Goal: Task Accomplishment & Management: Use online tool/utility

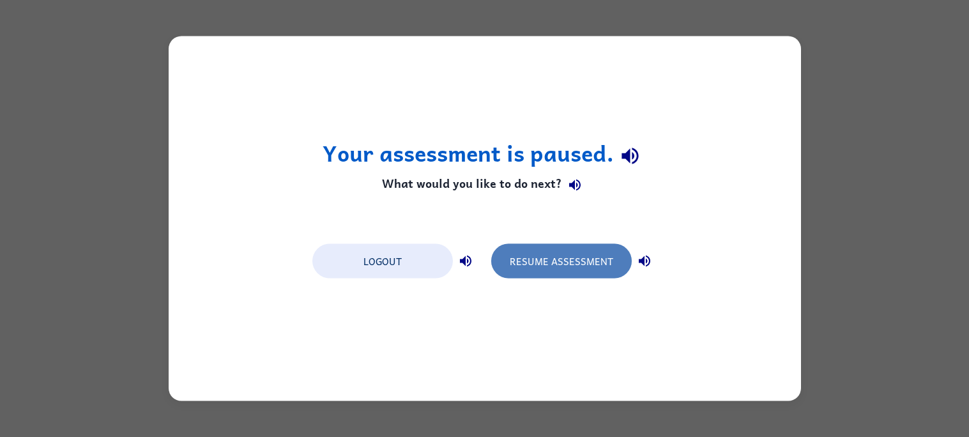
click at [555, 262] on button "Resume Assessment" at bounding box center [561, 261] width 141 height 35
click at [560, 244] on button "Resume Assessment" at bounding box center [561, 261] width 141 height 35
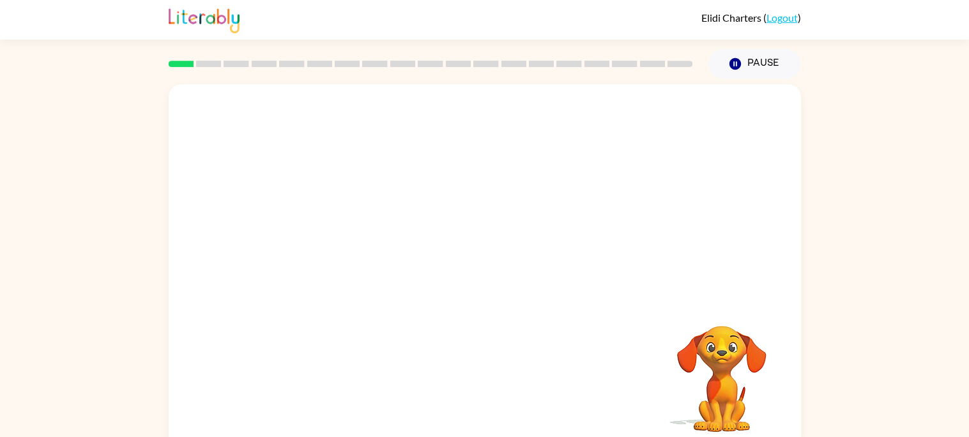
click at [365, 192] on video "Your browser must support playing .mp4 files to use Literably. Please try using…" at bounding box center [485, 191] width 633 height 215
click at [483, 270] on div at bounding box center [485, 273] width 82 height 47
click at [487, 275] on icon "button" at bounding box center [484, 273] width 22 height 22
click at [487, 275] on div at bounding box center [485, 191] width 633 height 215
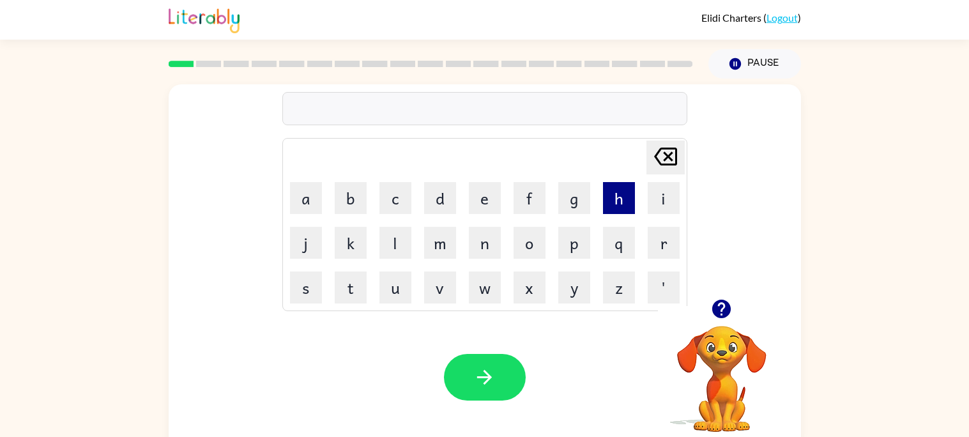
click at [625, 192] on button "h" at bounding box center [619, 198] width 32 height 32
click at [483, 190] on button "e" at bounding box center [485, 198] width 32 height 32
click at [479, 231] on button "n" at bounding box center [485, 243] width 32 height 32
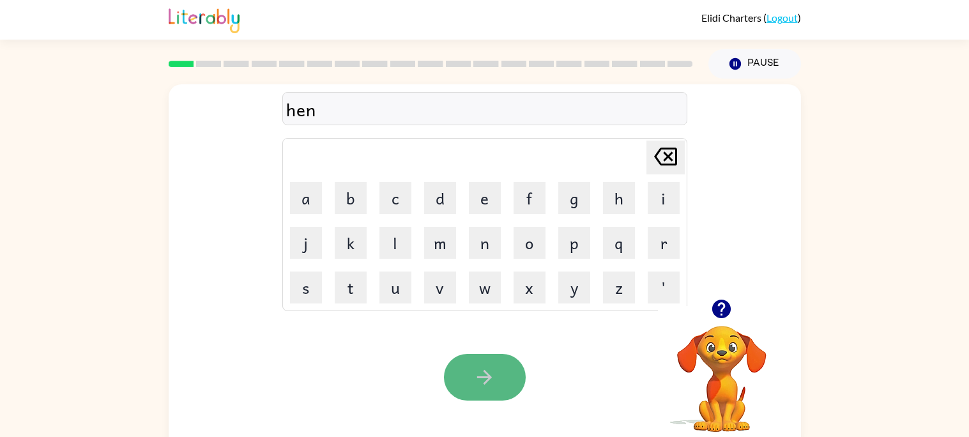
click at [479, 364] on button "button" at bounding box center [485, 377] width 82 height 47
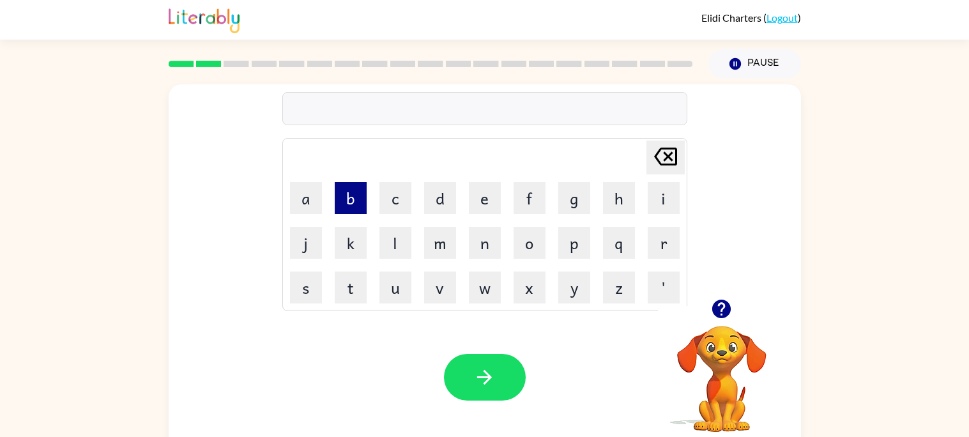
click at [337, 197] on button "b" at bounding box center [351, 198] width 32 height 32
click at [500, 207] on button "e" at bounding box center [485, 198] width 32 height 32
click at [567, 209] on button "g" at bounding box center [574, 198] width 32 height 32
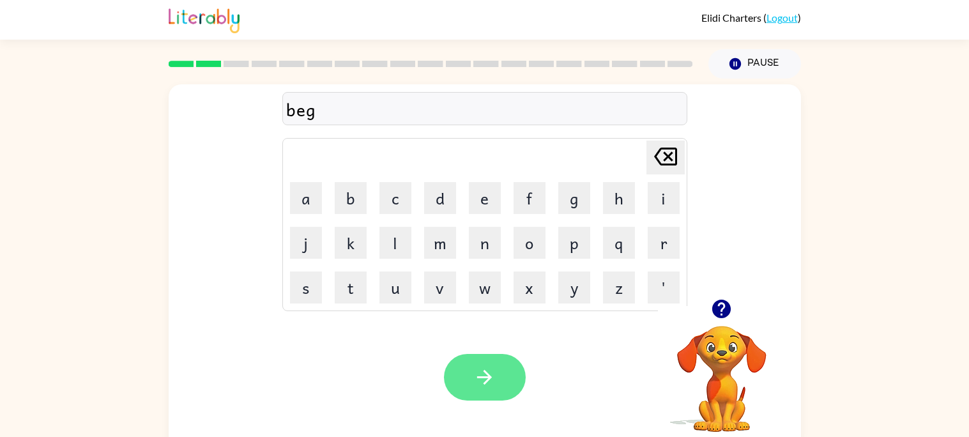
click at [469, 387] on button "button" at bounding box center [485, 377] width 82 height 47
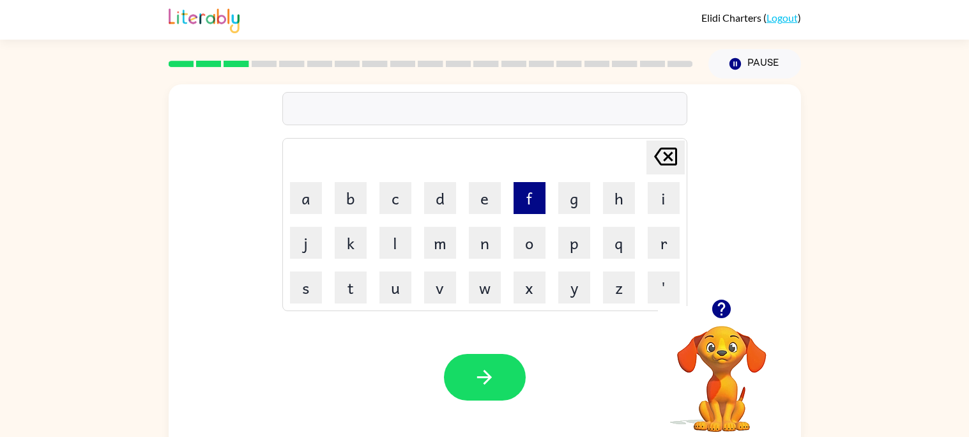
click at [533, 194] on button "f" at bounding box center [530, 198] width 32 height 32
click at [320, 208] on button "a" at bounding box center [306, 198] width 32 height 32
click at [279, 289] on div "fa Delete Delete last character input a b c d e f g h i j k l m n o p q r s t u…" at bounding box center [485, 191] width 633 height 215
click at [316, 295] on button "s" at bounding box center [306, 288] width 32 height 32
click at [337, 296] on button "t" at bounding box center [351, 288] width 32 height 32
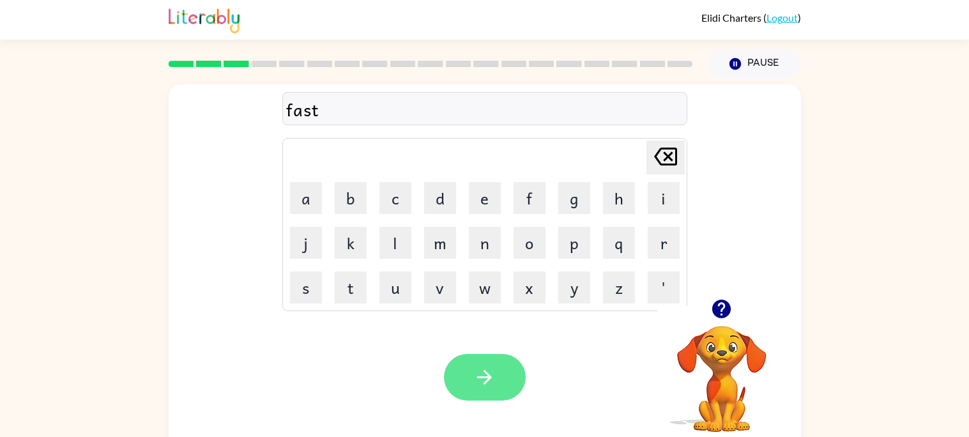
click at [468, 367] on button "button" at bounding box center [485, 377] width 82 height 47
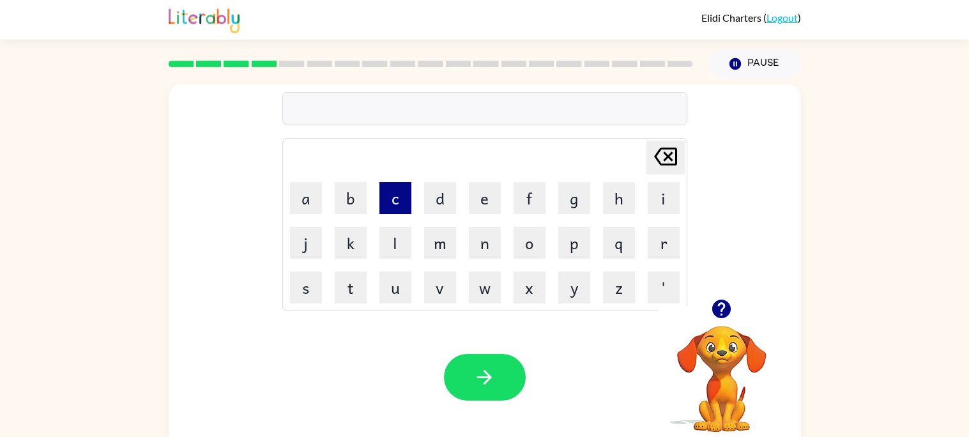
click at [397, 197] on button "c" at bounding box center [396, 198] width 32 height 32
click at [398, 236] on button "l" at bounding box center [396, 243] width 32 height 32
click at [527, 244] on button "o" at bounding box center [530, 243] width 32 height 32
click at [392, 187] on button "c" at bounding box center [396, 198] width 32 height 32
click at [349, 235] on button "k" at bounding box center [351, 243] width 32 height 32
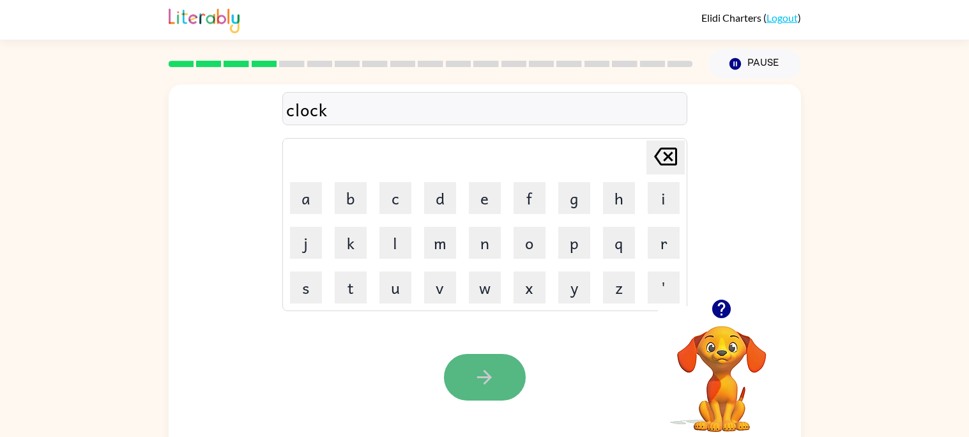
click at [487, 366] on icon "button" at bounding box center [484, 377] width 22 height 22
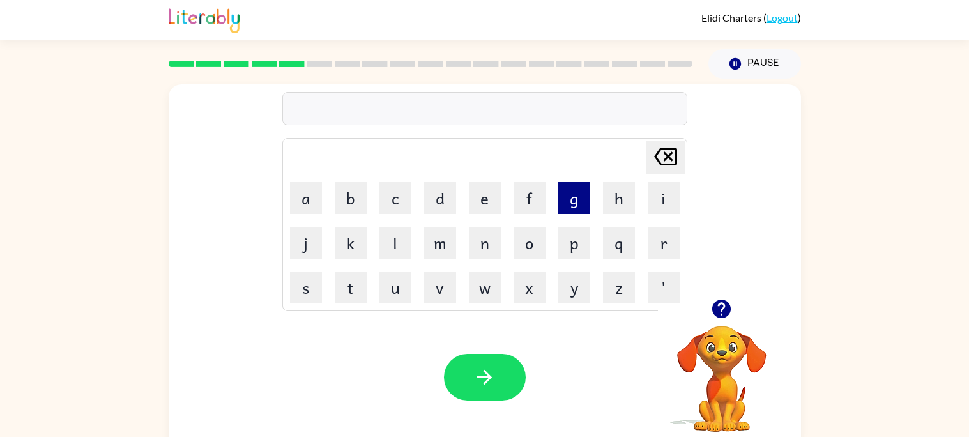
click at [572, 207] on button "g" at bounding box center [574, 198] width 32 height 32
click at [521, 245] on button "o" at bounding box center [530, 243] width 32 height 32
click at [347, 280] on button "t" at bounding box center [351, 288] width 32 height 32
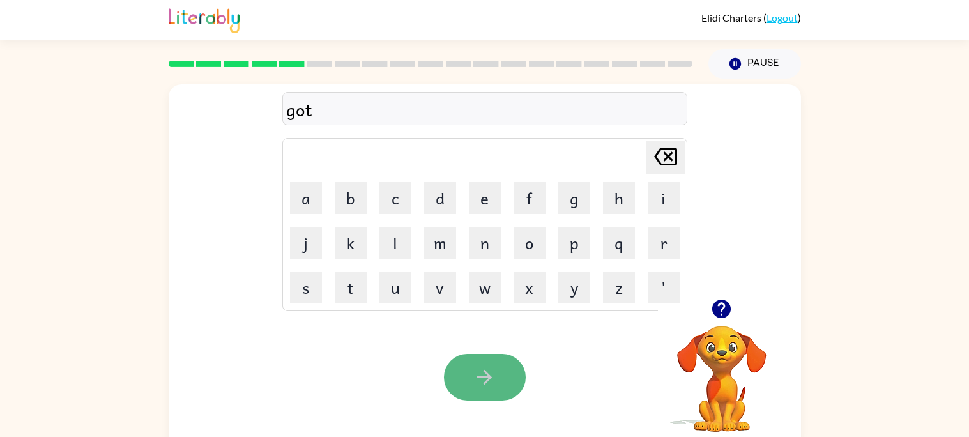
click at [480, 386] on icon "button" at bounding box center [484, 377] width 22 height 22
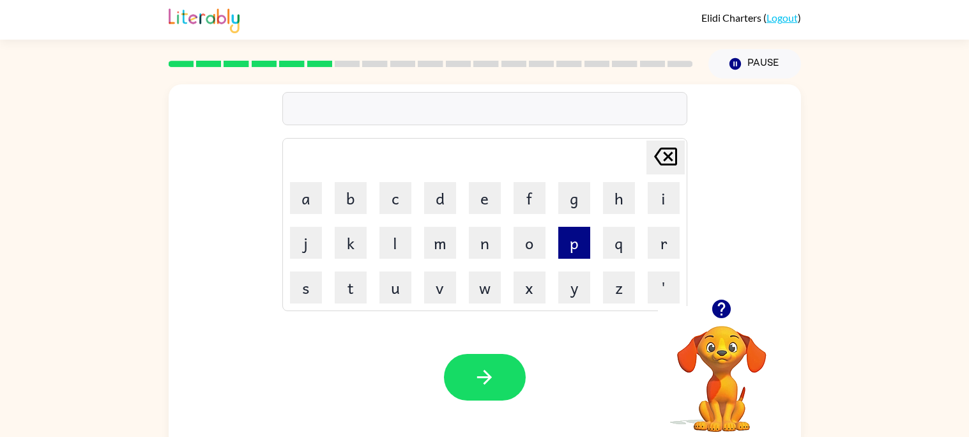
click at [567, 238] on button "p" at bounding box center [574, 243] width 32 height 32
click at [318, 194] on button "a" at bounding box center [306, 198] width 32 height 32
click at [441, 203] on button "d" at bounding box center [440, 198] width 32 height 32
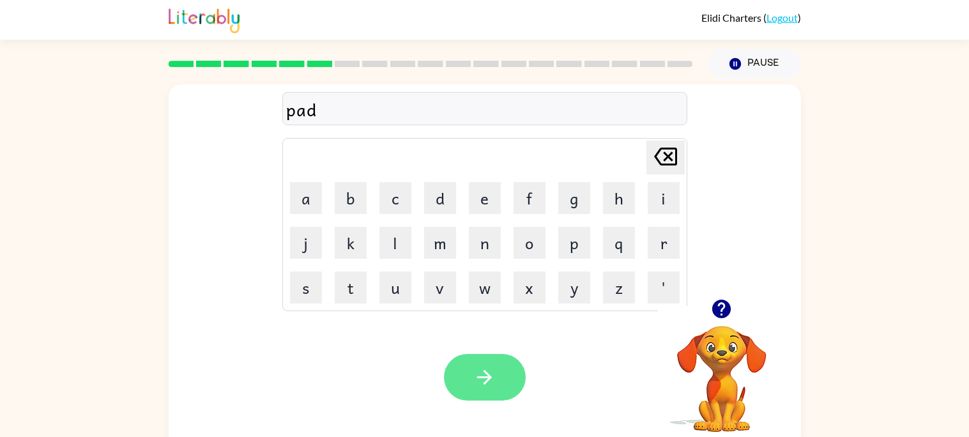
click at [488, 385] on icon "button" at bounding box center [484, 377] width 22 height 22
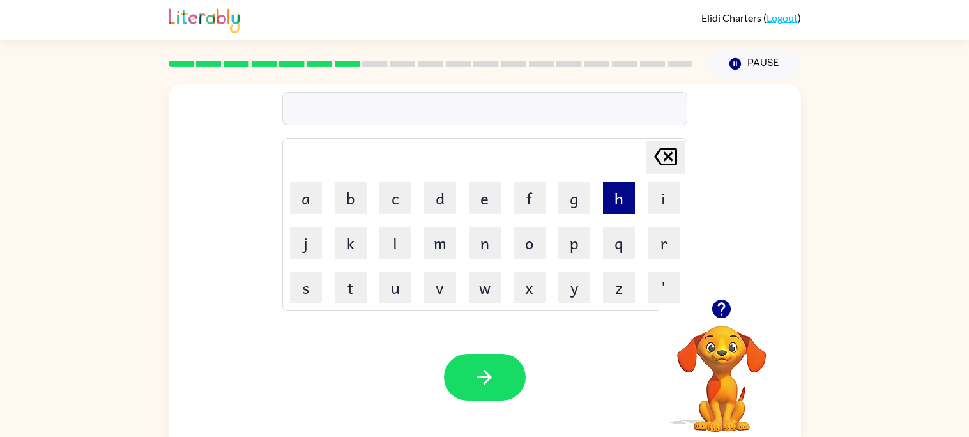
click at [620, 182] on button "h" at bounding box center [619, 198] width 32 height 32
click at [527, 249] on button "o" at bounding box center [530, 243] width 32 height 32
click at [578, 188] on button "g" at bounding box center [574, 198] width 32 height 32
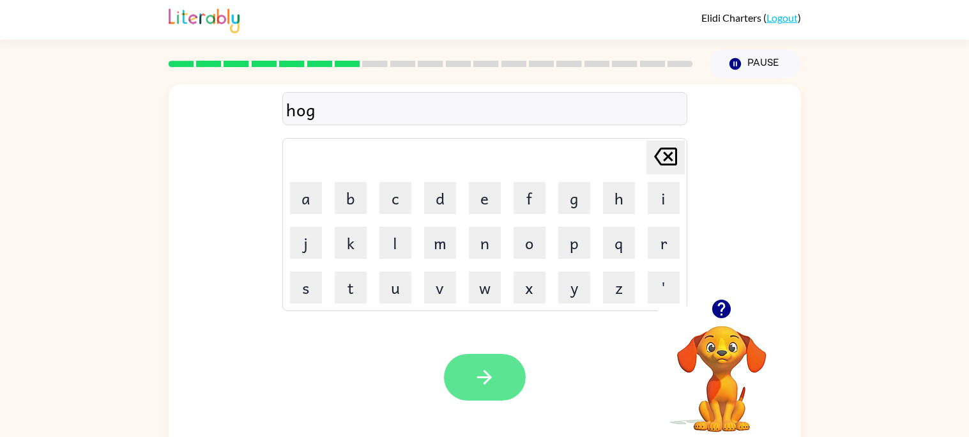
click at [472, 388] on button "button" at bounding box center [485, 377] width 82 height 47
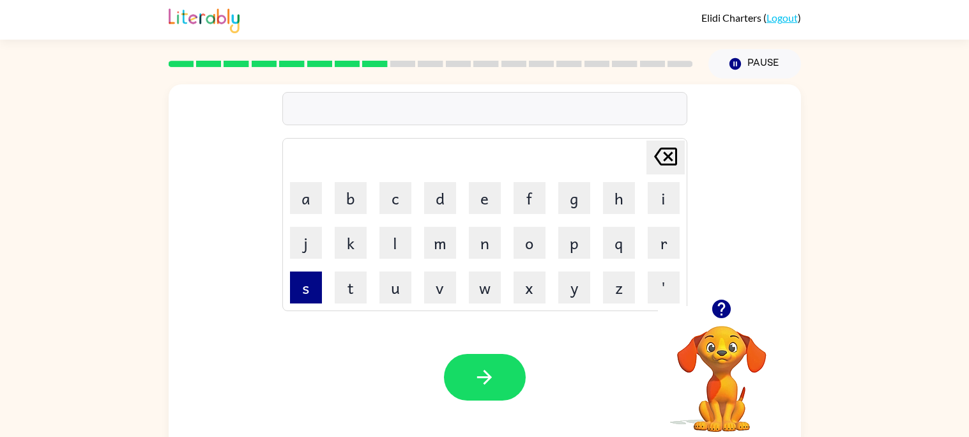
click at [319, 281] on button "s" at bounding box center [306, 288] width 32 height 32
click at [656, 215] on td "i" at bounding box center [663, 197] width 43 height 43
click at [656, 209] on button "i" at bounding box center [664, 198] width 32 height 32
click at [296, 286] on button "s" at bounding box center [306, 288] width 32 height 32
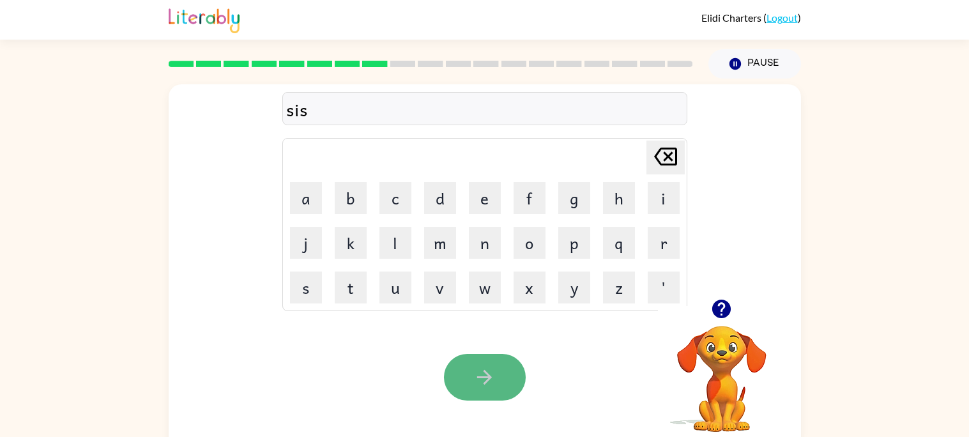
click at [466, 369] on button "button" at bounding box center [485, 377] width 82 height 47
click at [461, 193] on td "d" at bounding box center [439, 197] width 43 height 43
click at [727, 303] on icon "button" at bounding box center [721, 309] width 19 height 19
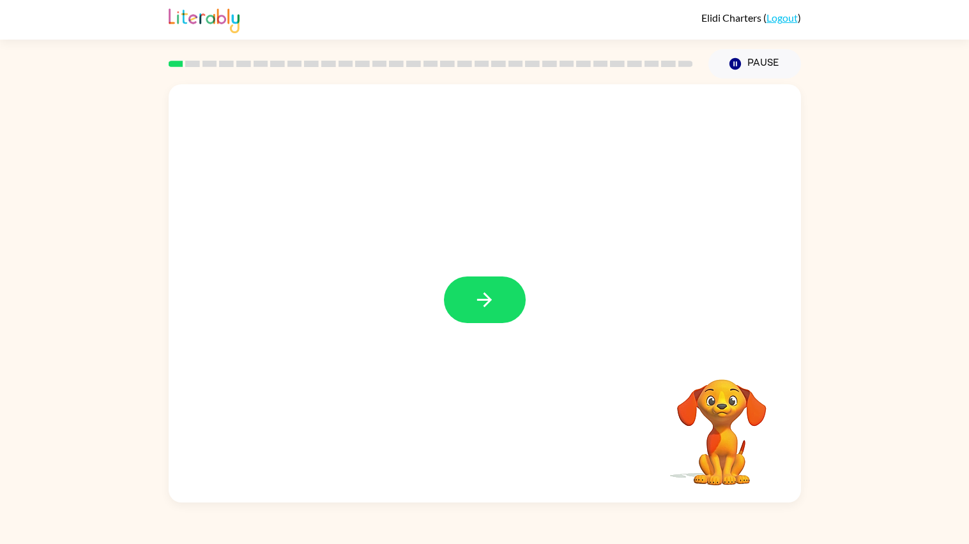
click at [462, 277] on div at bounding box center [485, 300] width 82 height 47
click at [461, 279] on button "button" at bounding box center [485, 300] width 82 height 47
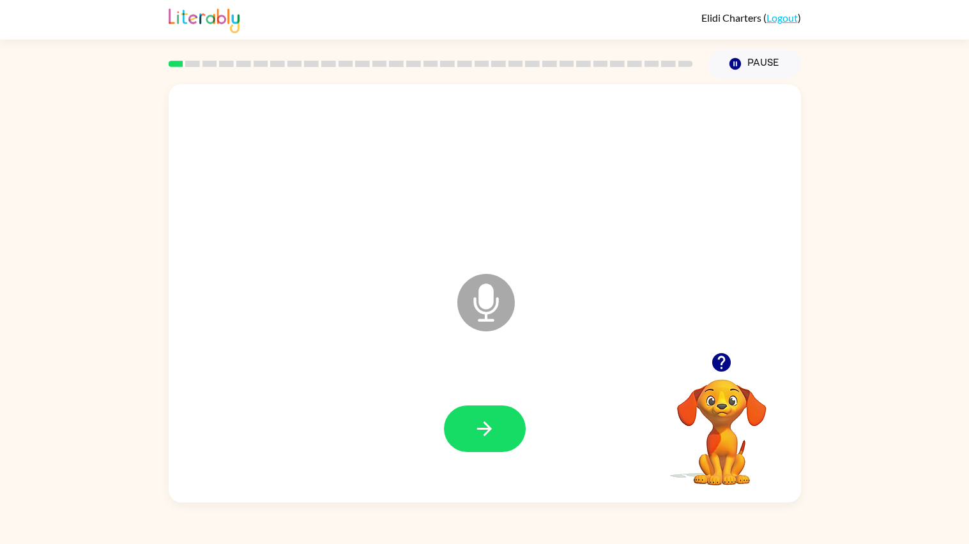
click at [466, 301] on icon at bounding box center [486, 303] width 58 height 58
click at [498, 426] on button "button" at bounding box center [485, 429] width 82 height 47
click at [516, 427] on button "button" at bounding box center [485, 429] width 82 height 47
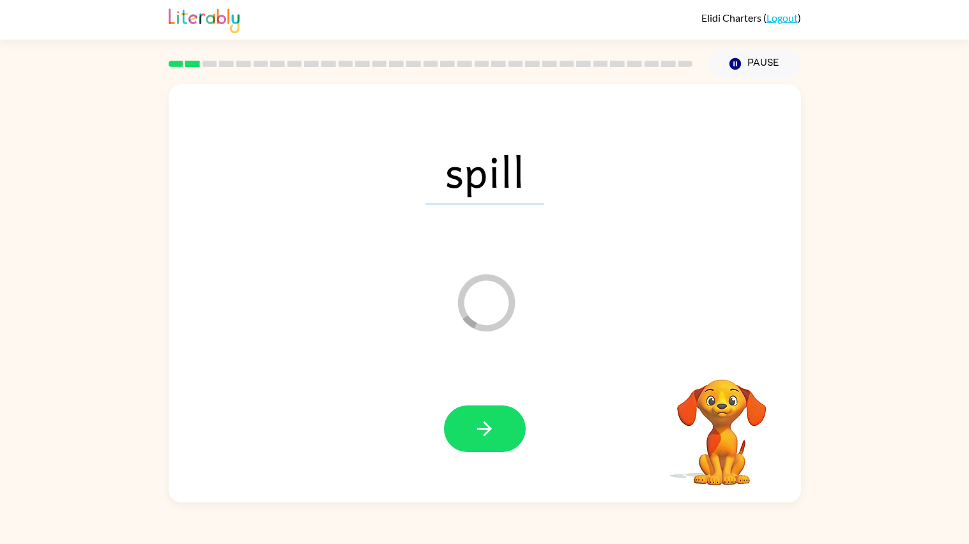
click at [516, 427] on button "button" at bounding box center [485, 429] width 82 height 47
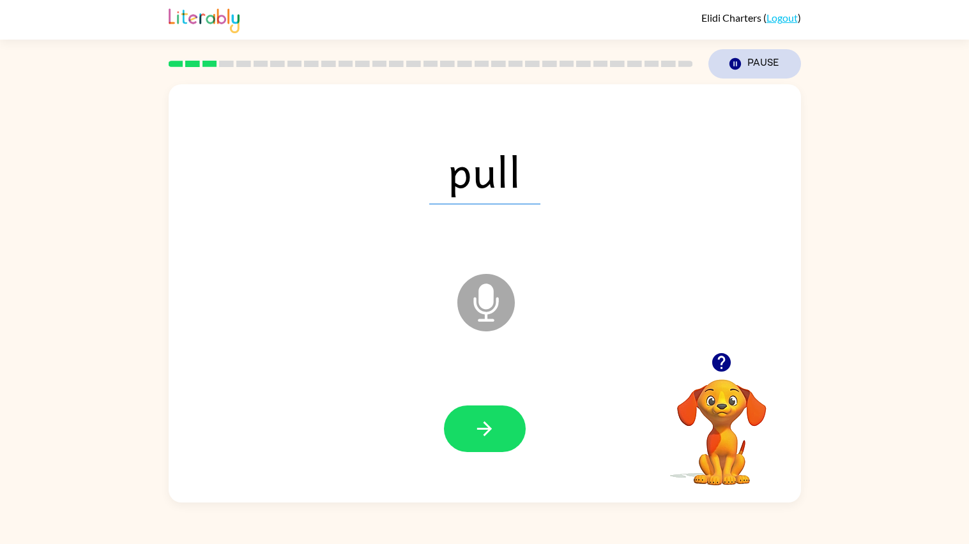
click at [751, 58] on button "Pause Pause" at bounding box center [755, 63] width 93 height 29
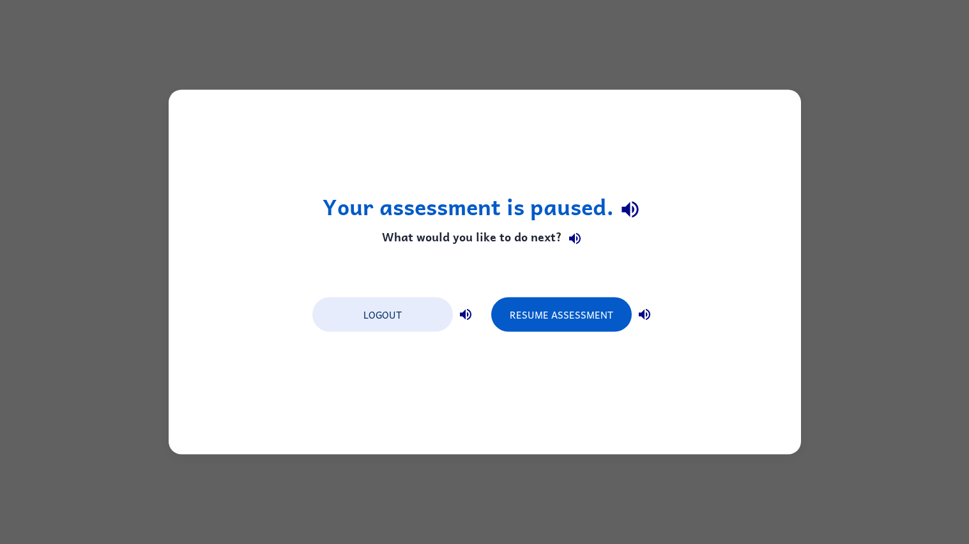
click at [751, 58] on div "Your assessment is paused. What would you like to do next? Logout Resume Assess…" at bounding box center [484, 272] width 969 height 544
click at [555, 428] on div "Your assessment is paused. What would you like to do next? Logout Resume Assess…" at bounding box center [485, 272] width 633 height 365
click at [604, 419] on div "Your assessment is paused. What would you like to do next? Logout Resume Assess…" at bounding box center [485, 272] width 633 height 365
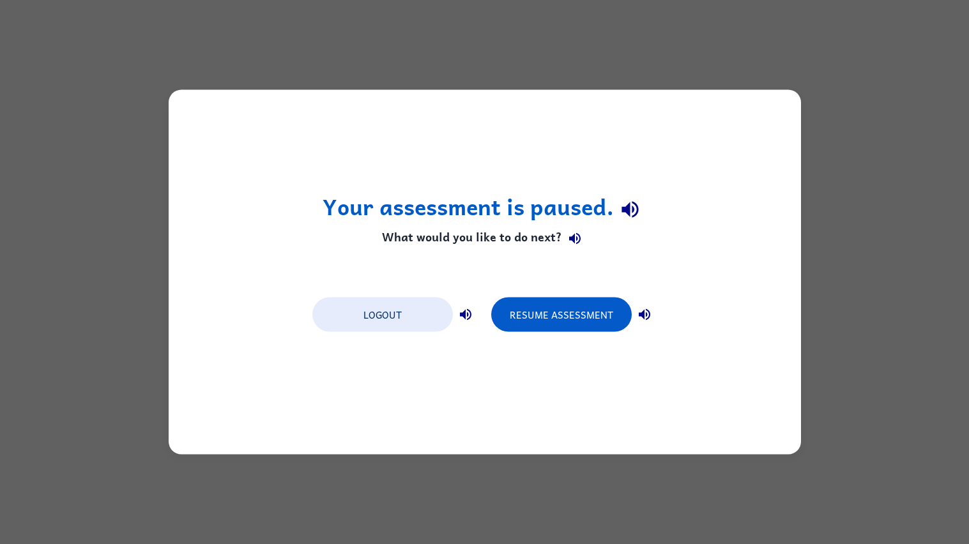
click at [555, 0] on div "Your assessment is paused. What would you like to do next? Logout Resume Assess…" at bounding box center [484, 272] width 969 height 544
click at [550, 305] on button "Resume Assessment" at bounding box center [561, 315] width 141 height 35
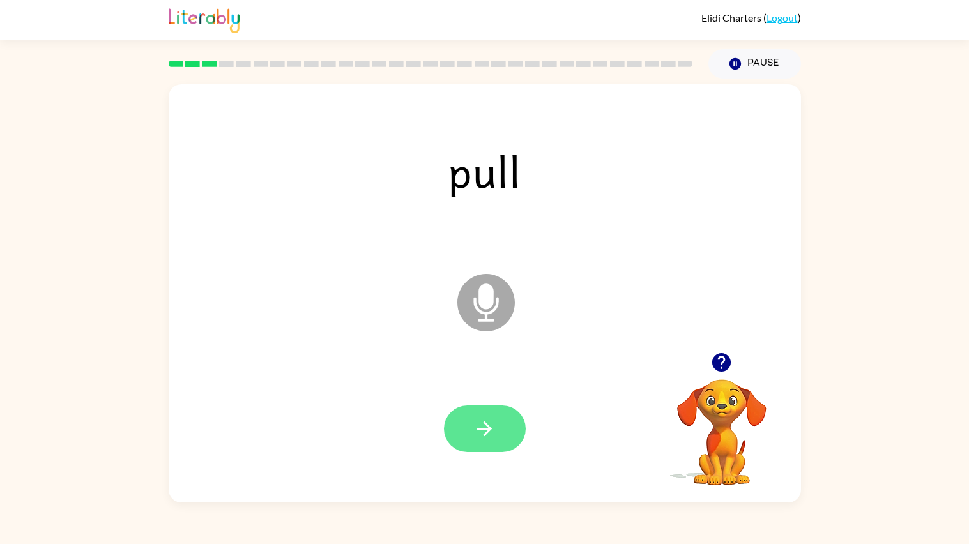
click at [512, 426] on button "button" at bounding box center [485, 429] width 82 height 47
click at [503, 430] on button "button" at bounding box center [485, 429] width 82 height 47
click at [498, 305] on icon at bounding box center [486, 303] width 58 height 58
click at [471, 435] on button "button" at bounding box center [485, 429] width 82 height 47
click at [475, 415] on button "button" at bounding box center [485, 429] width 82 height 47
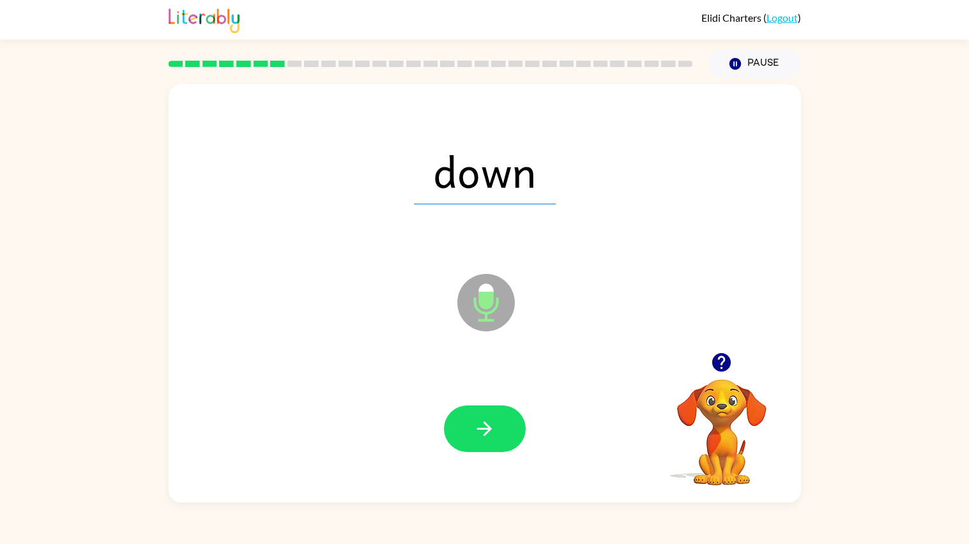
click at [475, 415] on button "button" at bounding box center [485, 429] width 82 height 47
click at [475, 415] on div at bounding box center [485, 429] width 82 height 47
click at [475, 415] on button "button" at bounding box center [485, 429] width 82 height 47
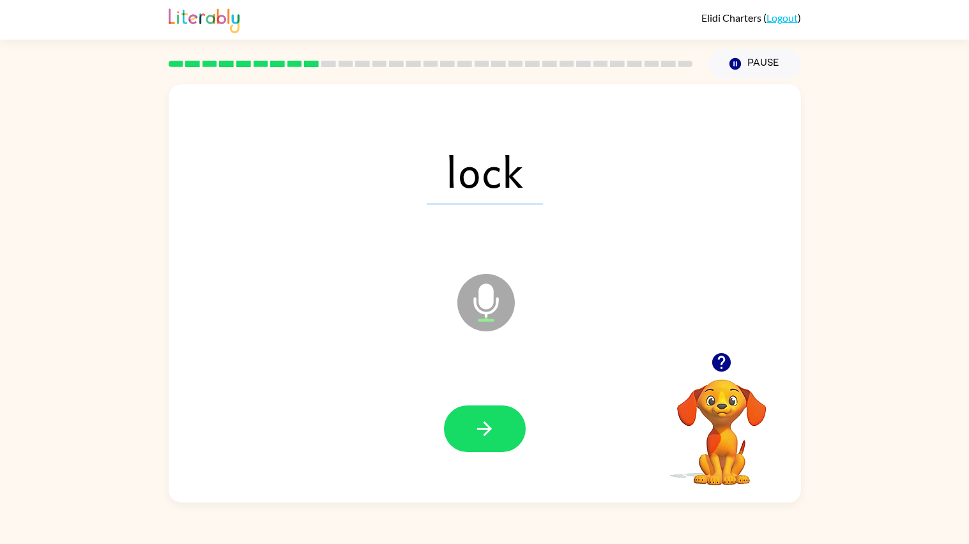
click at [475, 415] on button "button" at bounding box center [485, 429] width 82 height 47
click at [475, 416] on button "button" at bounding box center [485, 429] width 82 height 47
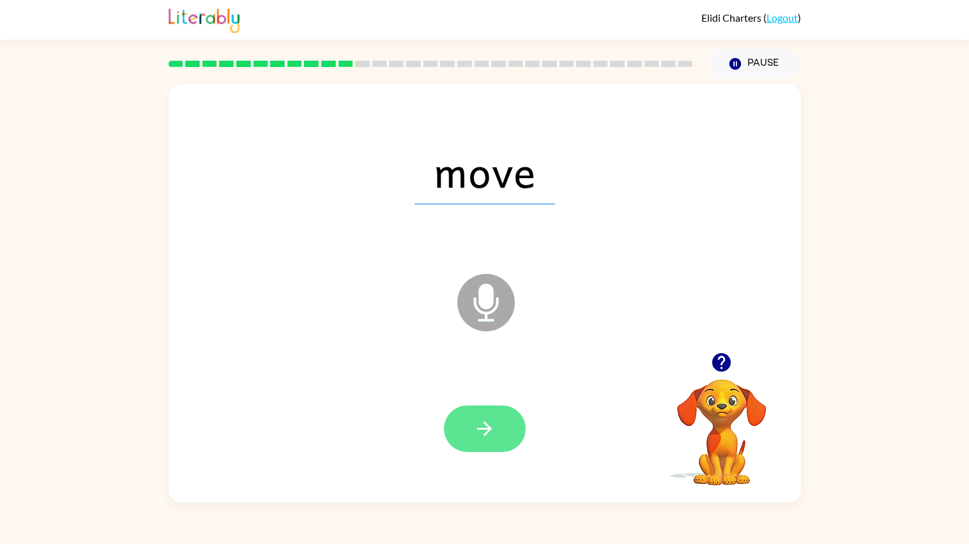
click at [515, 442] on button "button" at bounding box center [485, 429] width 82 height 47
click at [504, 445] on button "button" at bounding box center [485, 429] width 82 height 47
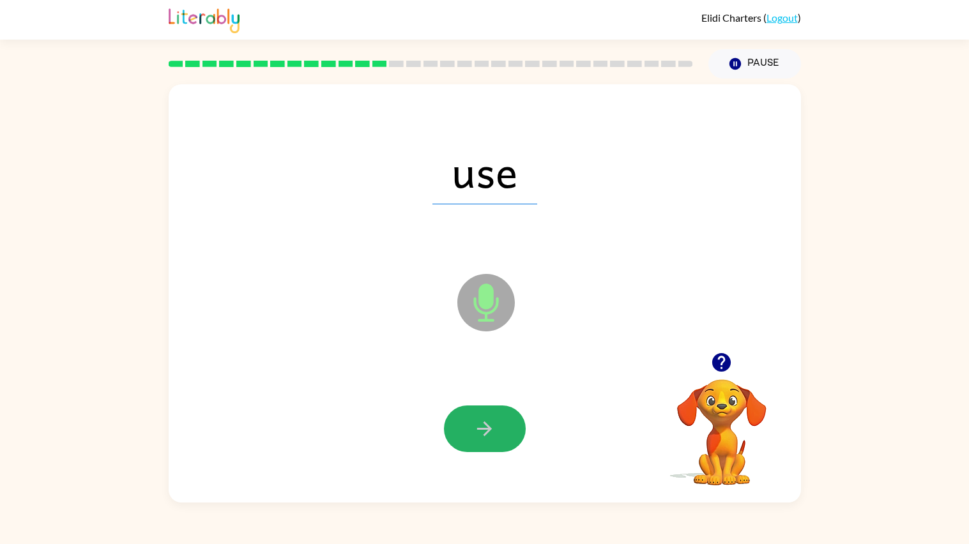
click at [504, 445] on button "button" at bounding box center [485, 429] width 82 height 47
click at [504, 447] on button "button" at bounding box center [485, 429] width 82 height 47
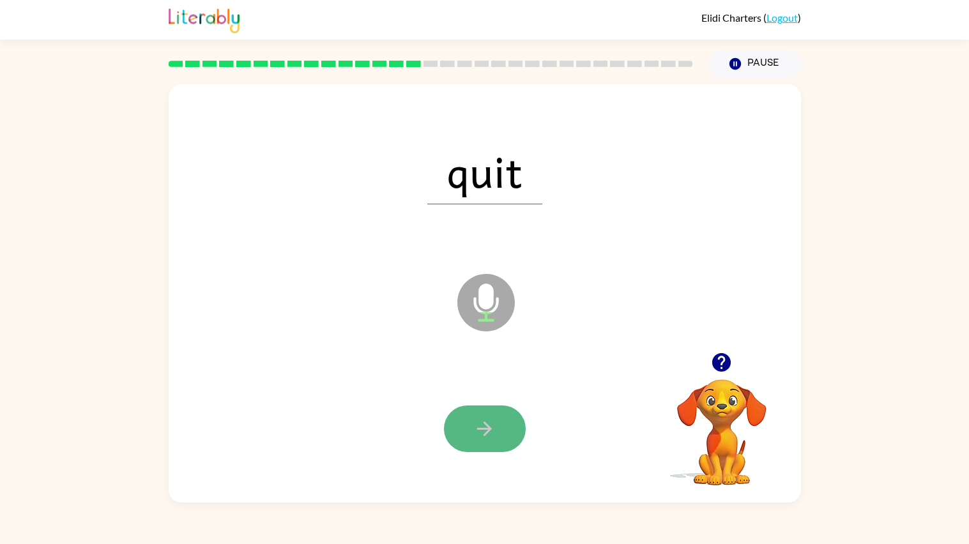
click at [503, 445] on button "button" at bounding box center [485, 429] width 82 height 47
click at [509, 199] on span "pin" at bounding box center [484, 171] width 99 height 66
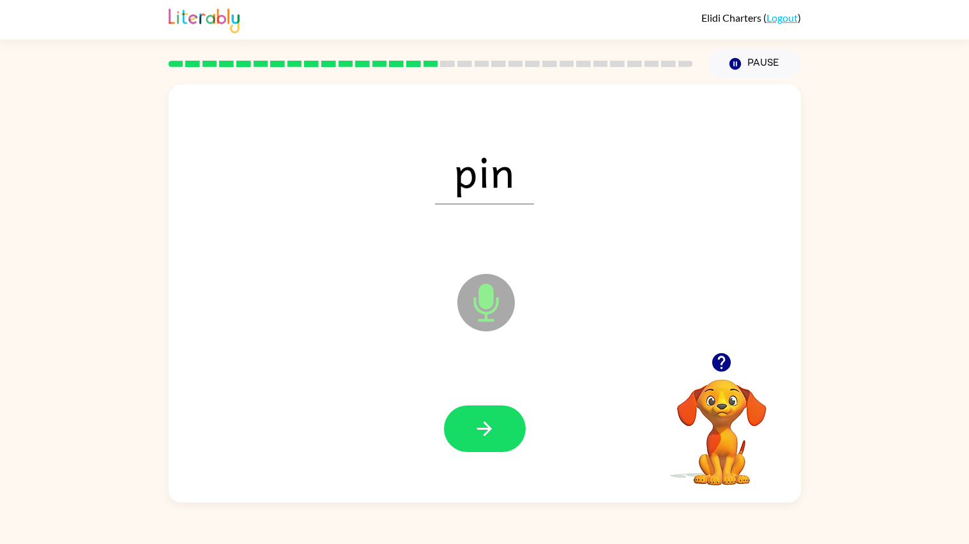
click at [509, 199] on span "pin" at bounding box center [484, 171] width 99 height 66
click at [485, 420] on icon "button" at bounding box center [484, 429] width 22 height 22
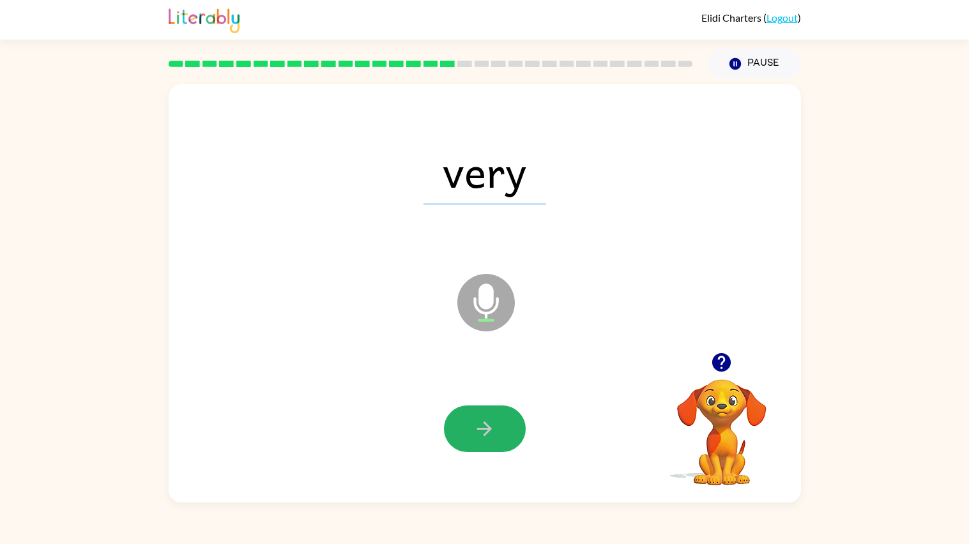
click at [485, 420] on icon "button" at bounding box center [484, 429] width 22 height 22
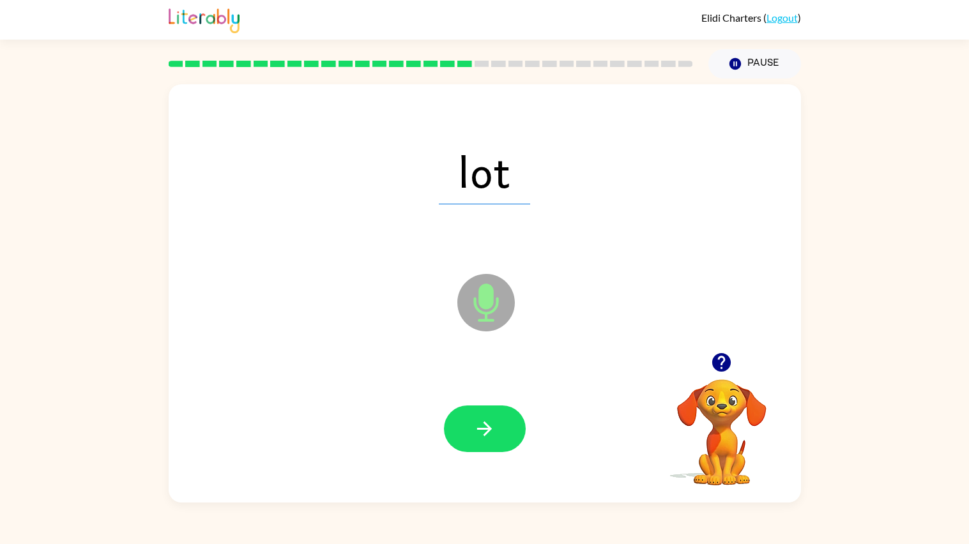
click at [485, 420] on icon "button" at bounding box center [484, 429] width 22 height 22
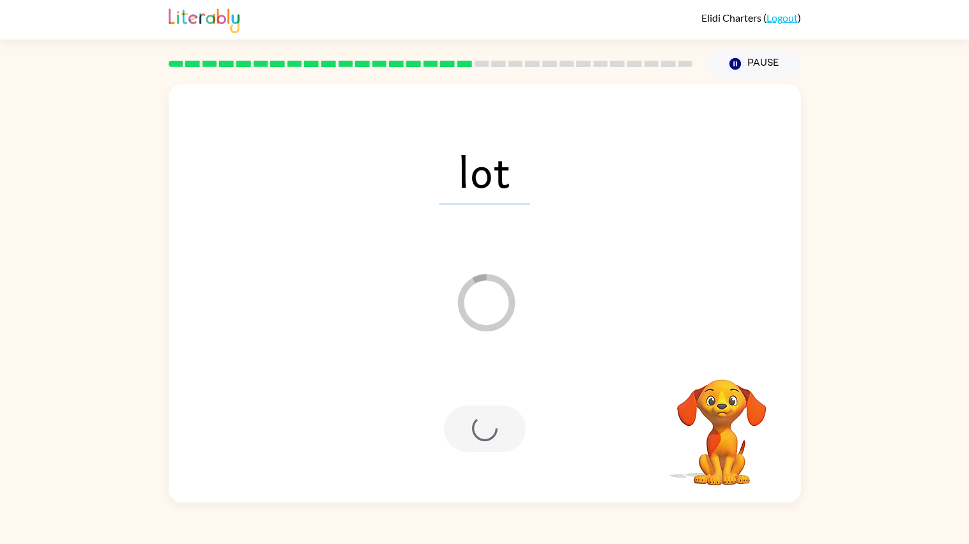
click at [485, 420] on div at bounding box center [485, 429] width 82 height 47
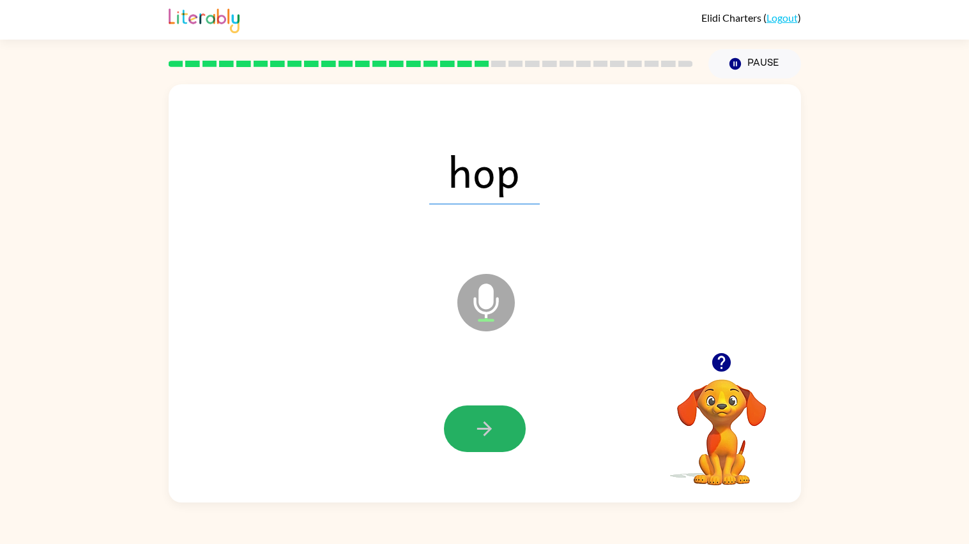
click at [485, 424] on icon "button" at bounding box center [484, 429] width 15 height 15
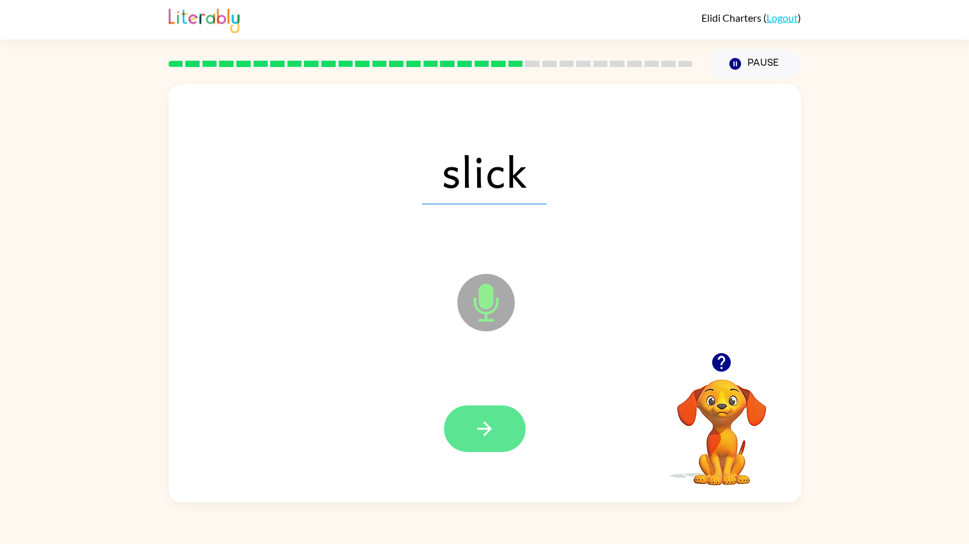
click at [488, 432] on icon "button" at bounding box center [484, 429] width 15 height 15
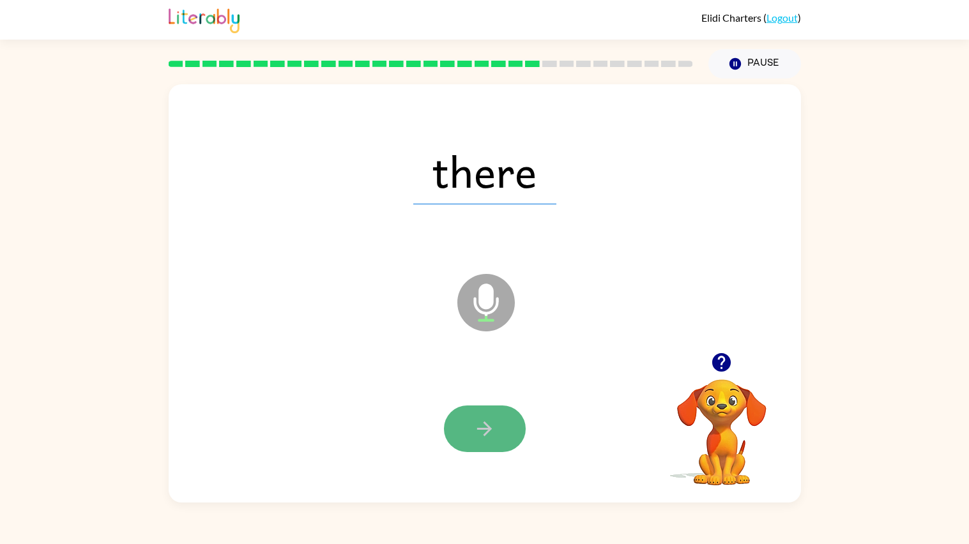
click at [482, 436] on icon "button" at bounding box center [484, 429] width 22 height 22
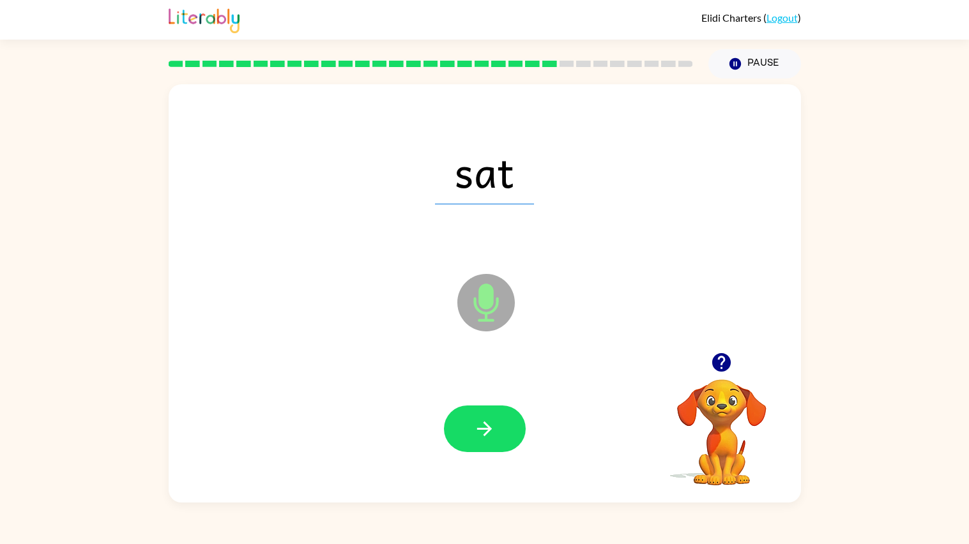
click at [482, 436] on icon "button" at bounding box center [484, 429] width 22 height 22
click at [483, 432] on icon "button" at bounding box center [484, 429] width 22 height 22
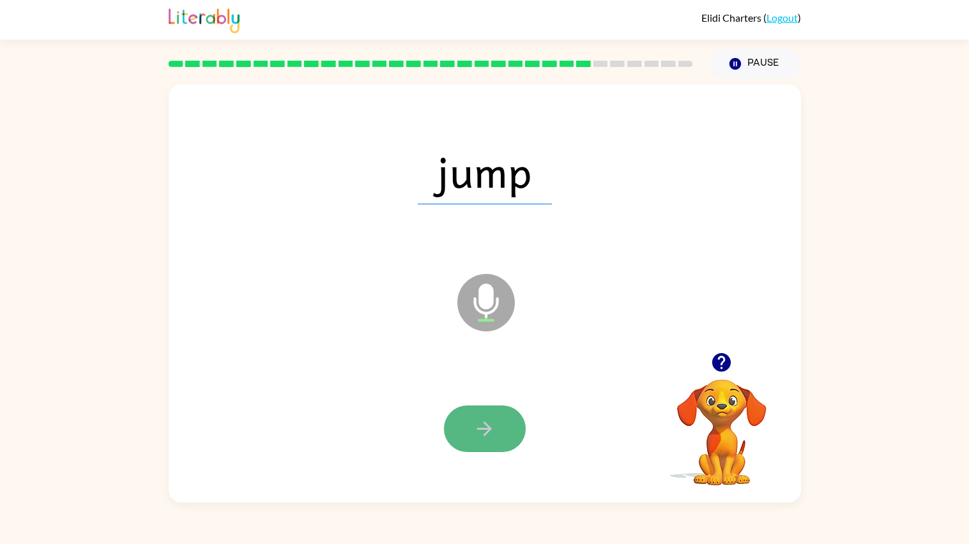
click at [481, 432] on icon "button" at bounding box center [484, 429] width 22 height 22
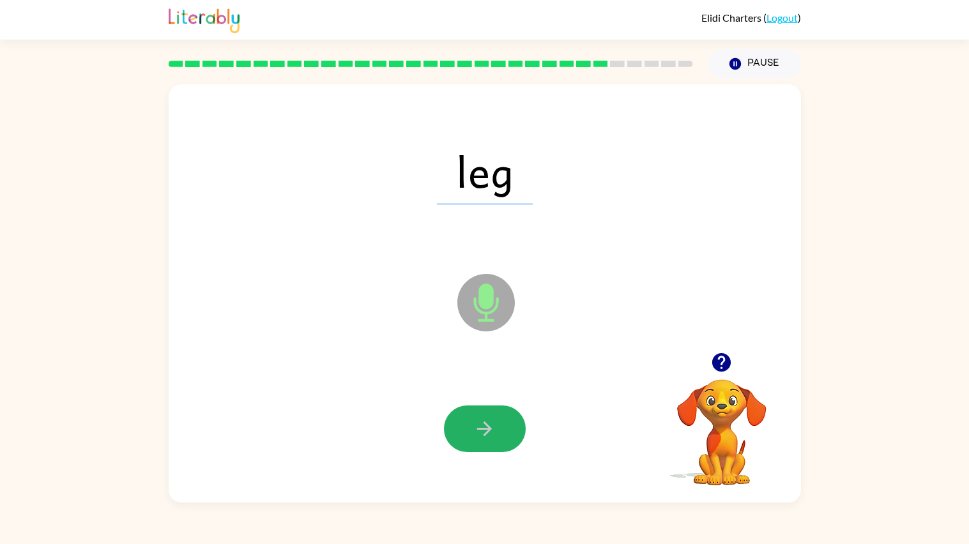
click at [481, 432] on icon "button" at bounding box center [484, 429] width 22 height 22
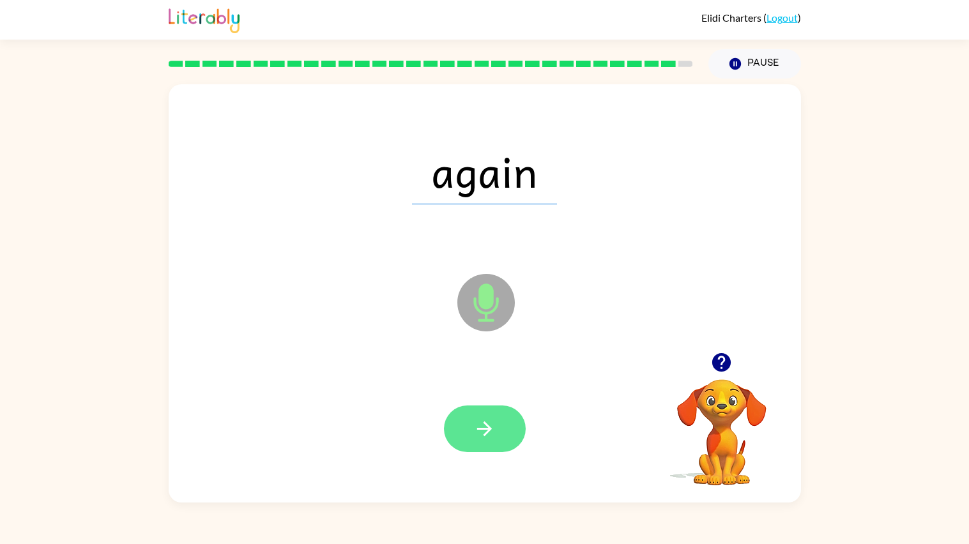
click at [486, 432] on icon "button" at bounding box center [484, 429] width 22 height 22
